Goal: Task Accomplishment & Management: Use online tool/utility

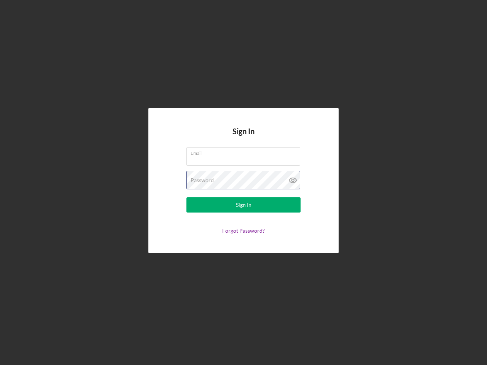
click at [244, 183] on div "Password" at bounding box center [243, 180] width 114 height 19
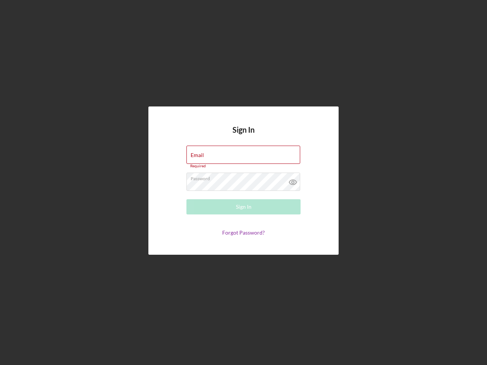
click at [293, 180] on icon at bounding box center [293, 182] width 19 height 19
